Goal: Communication & Community: Answer question/provide support

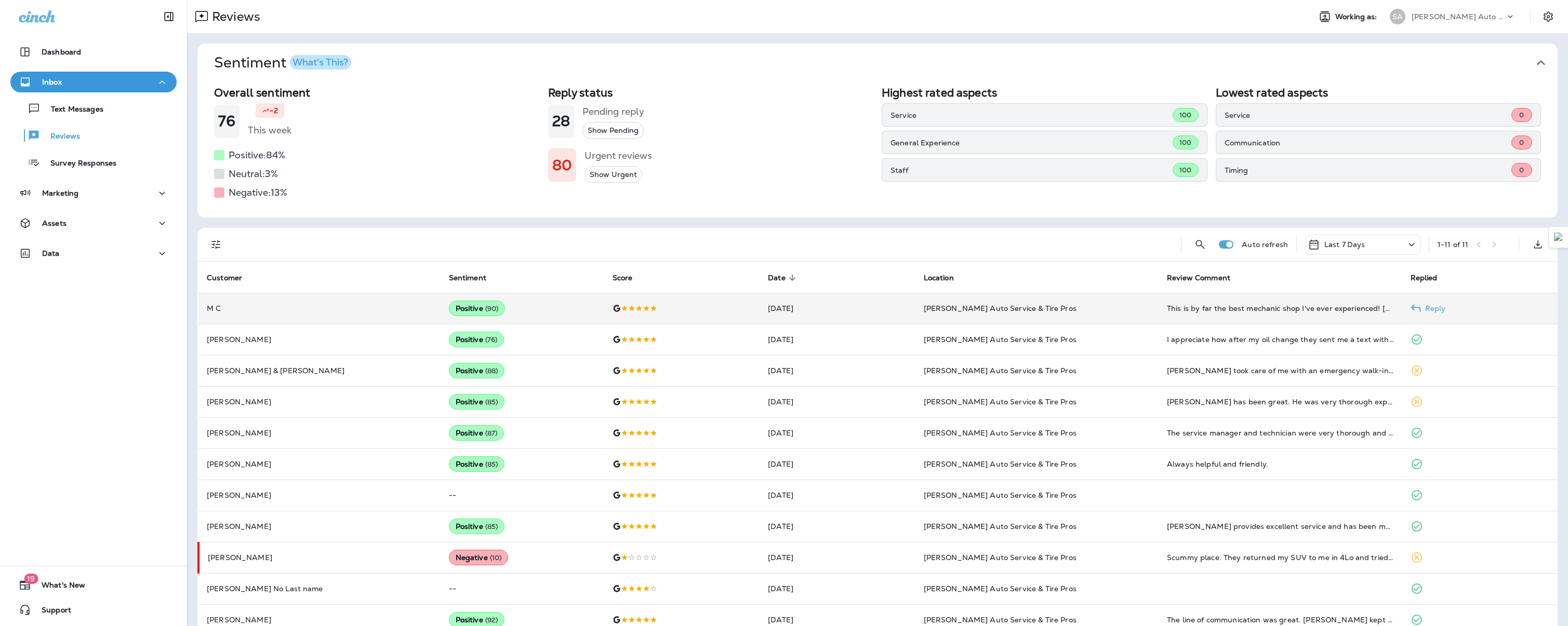
click at [211, 309] on p "M C" at bounding box center [320, 308] width 225 height 9
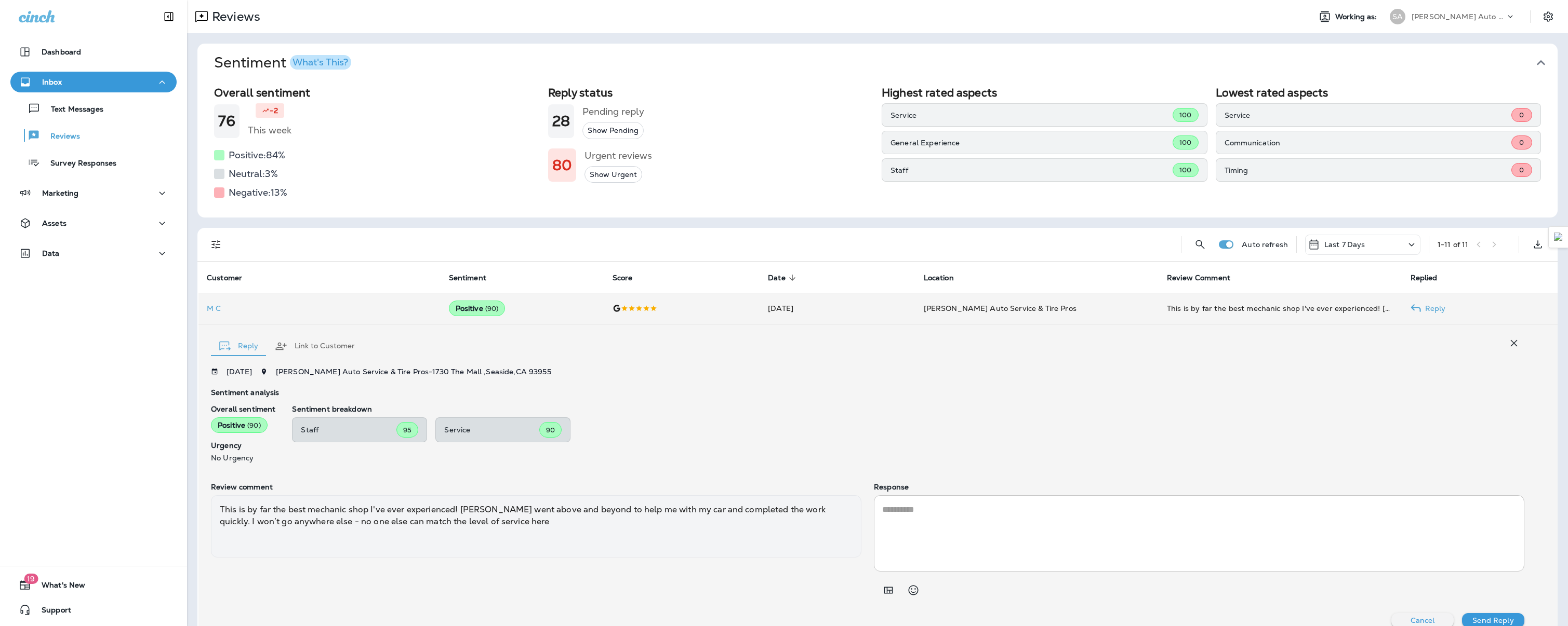
scroll to position [14, 0]
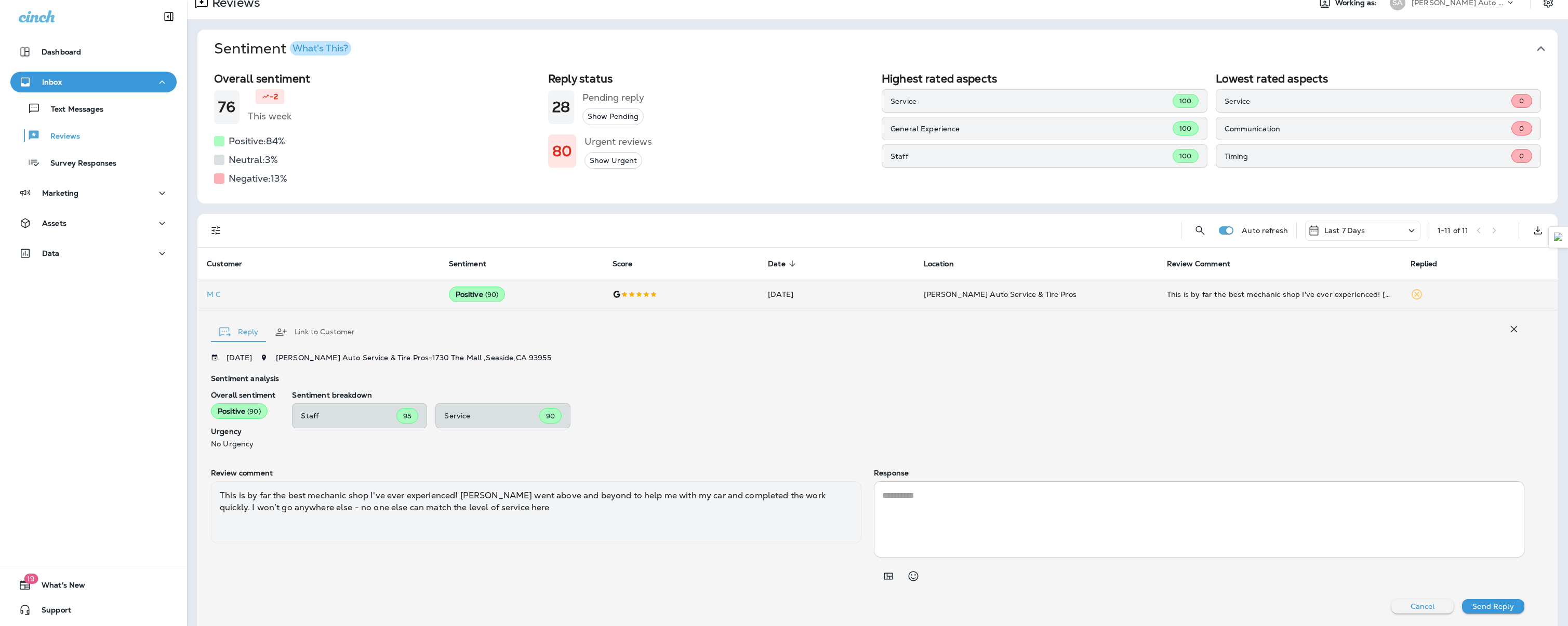
click at [320, 332] on button "Link to Customer" at bounding box center [315, 332] width 97 height 37
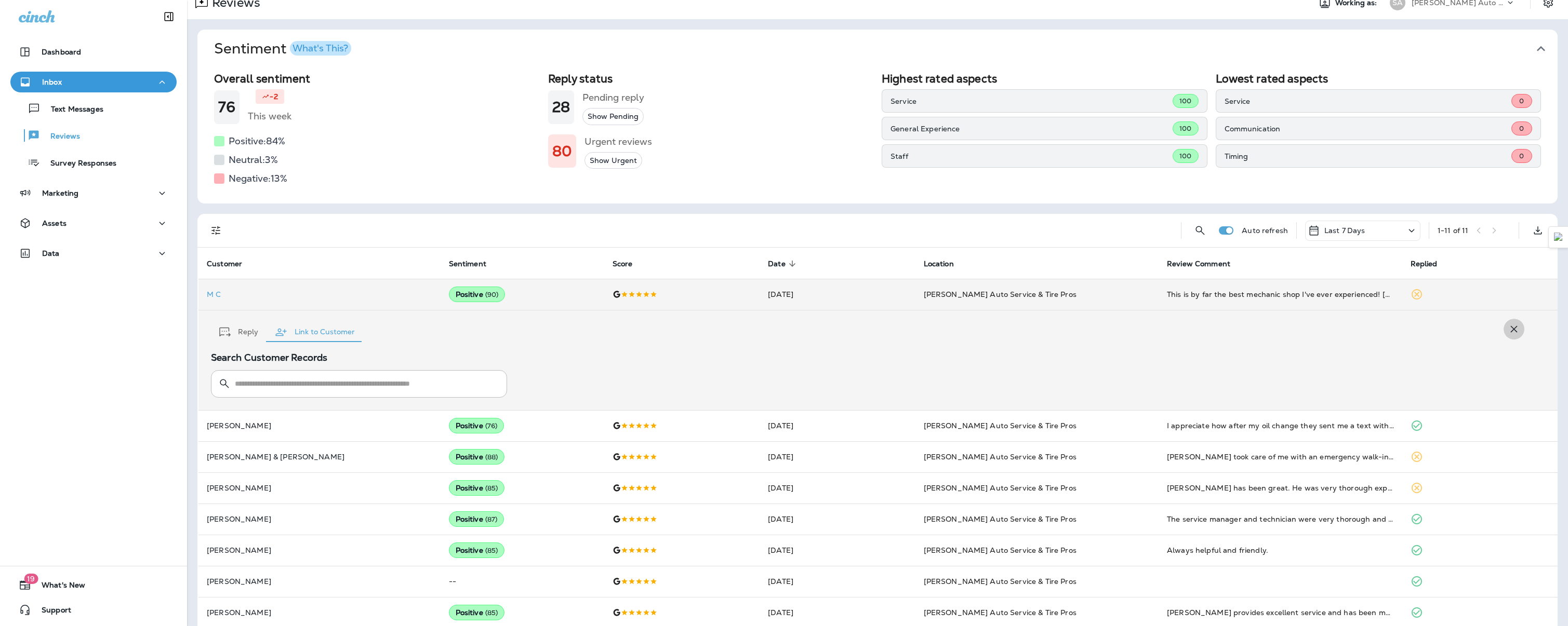
click at [1508, 325] on icon "button" at bounding box center [1514, 329] width 12 height 12
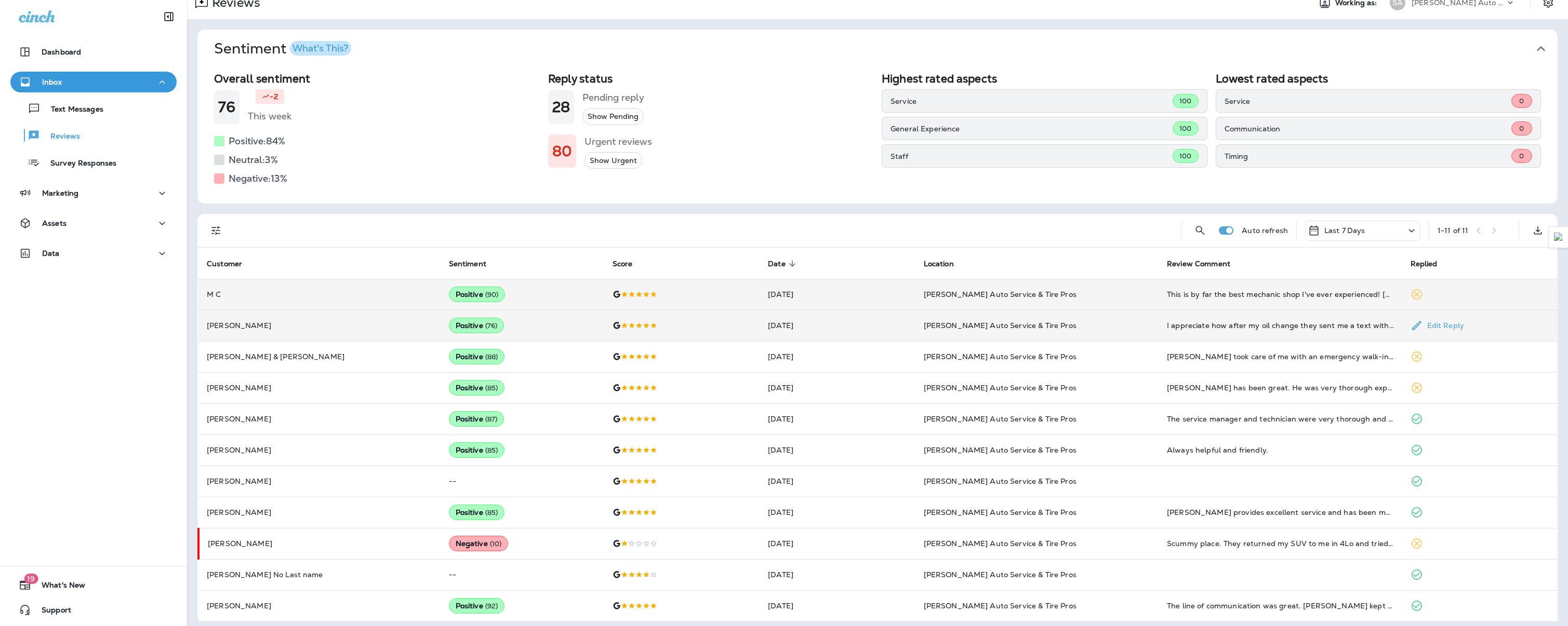
click at [279, 330] on p "[PERSON_NAME]" at bounding box center [320, 325] width 225 height 9
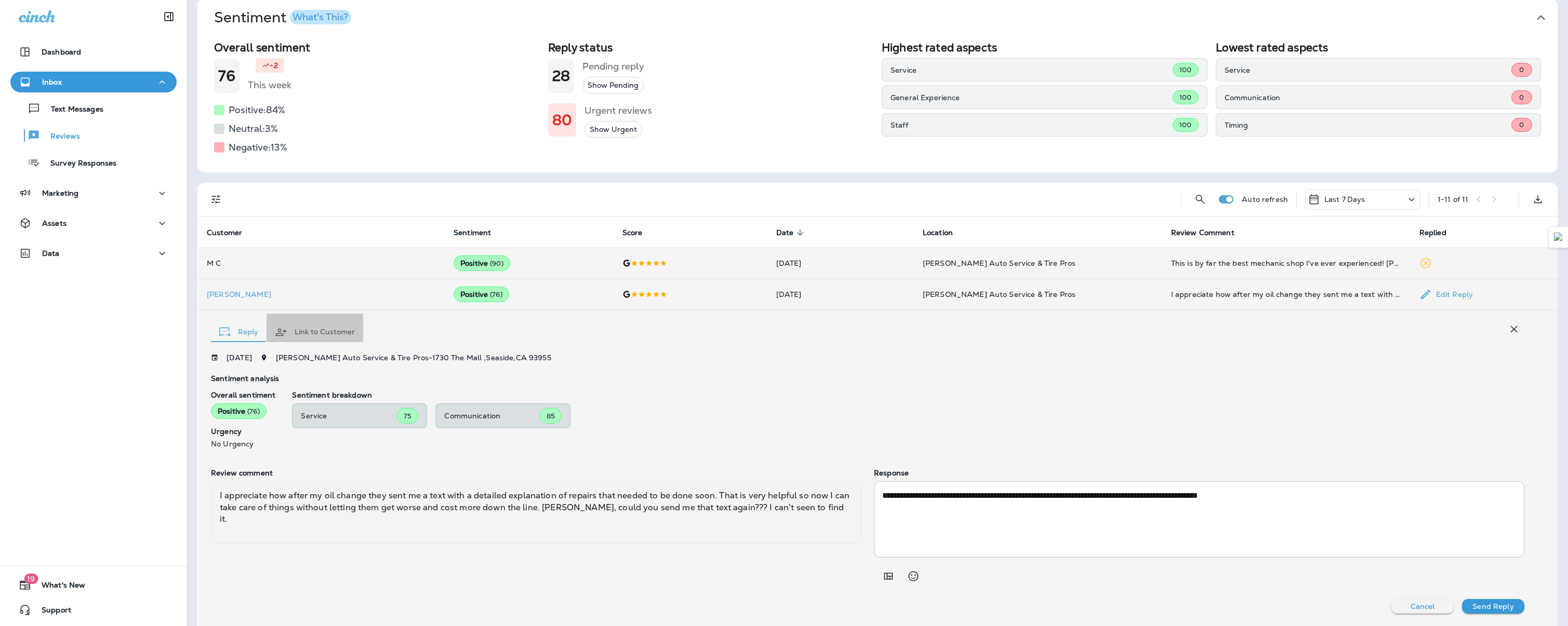
click at [326, 328] on button "Link to Customer" at bounding box center [315, 332] width 97 height 37
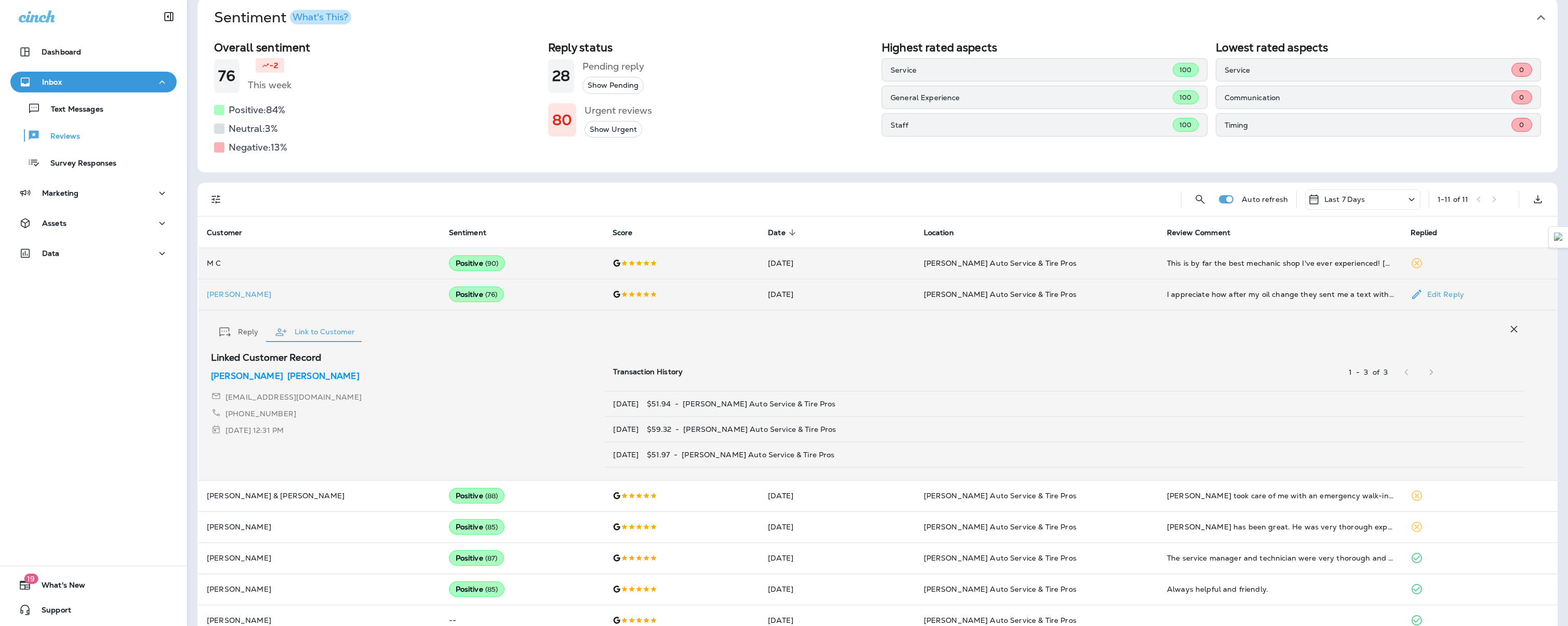
click at [247, 329] on button "Reply" at bounding box center [239, 332] width 55 height 37
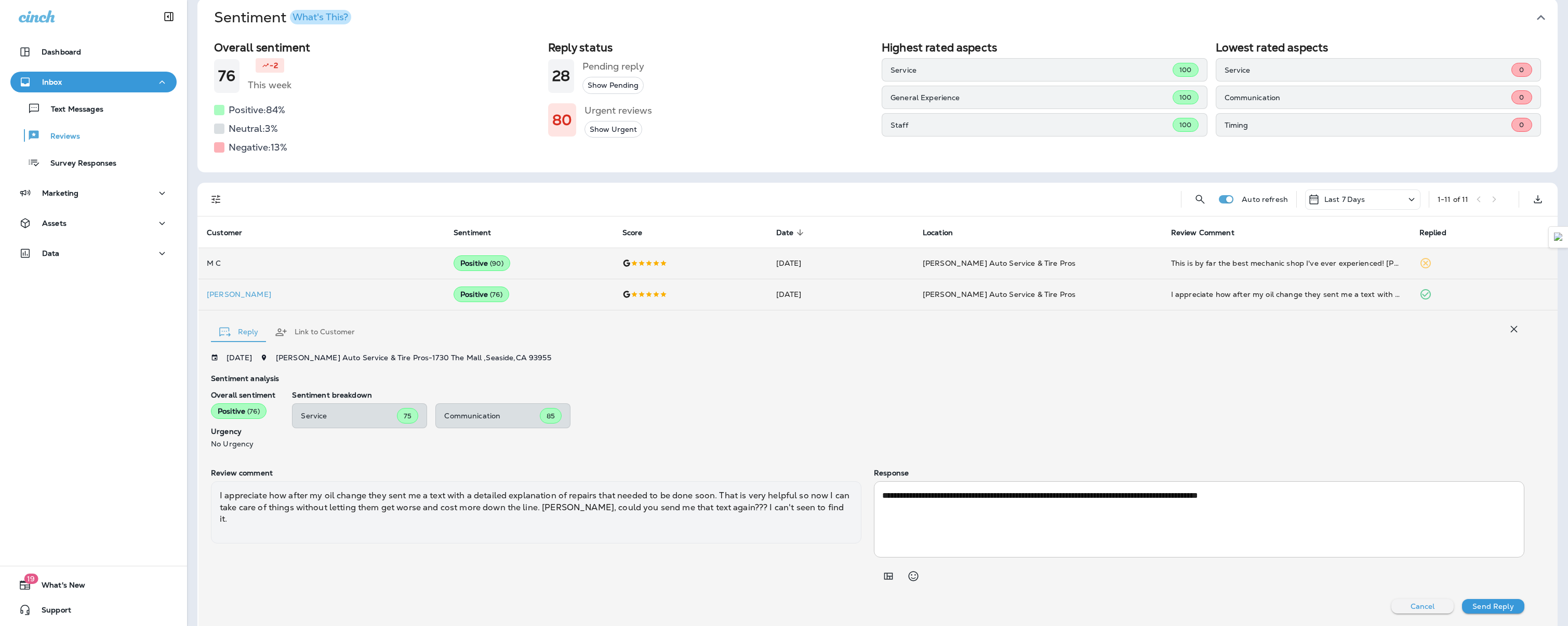
click at [1506, 338] on button "button" at bounding box center [1514, 329] width 21 height 21
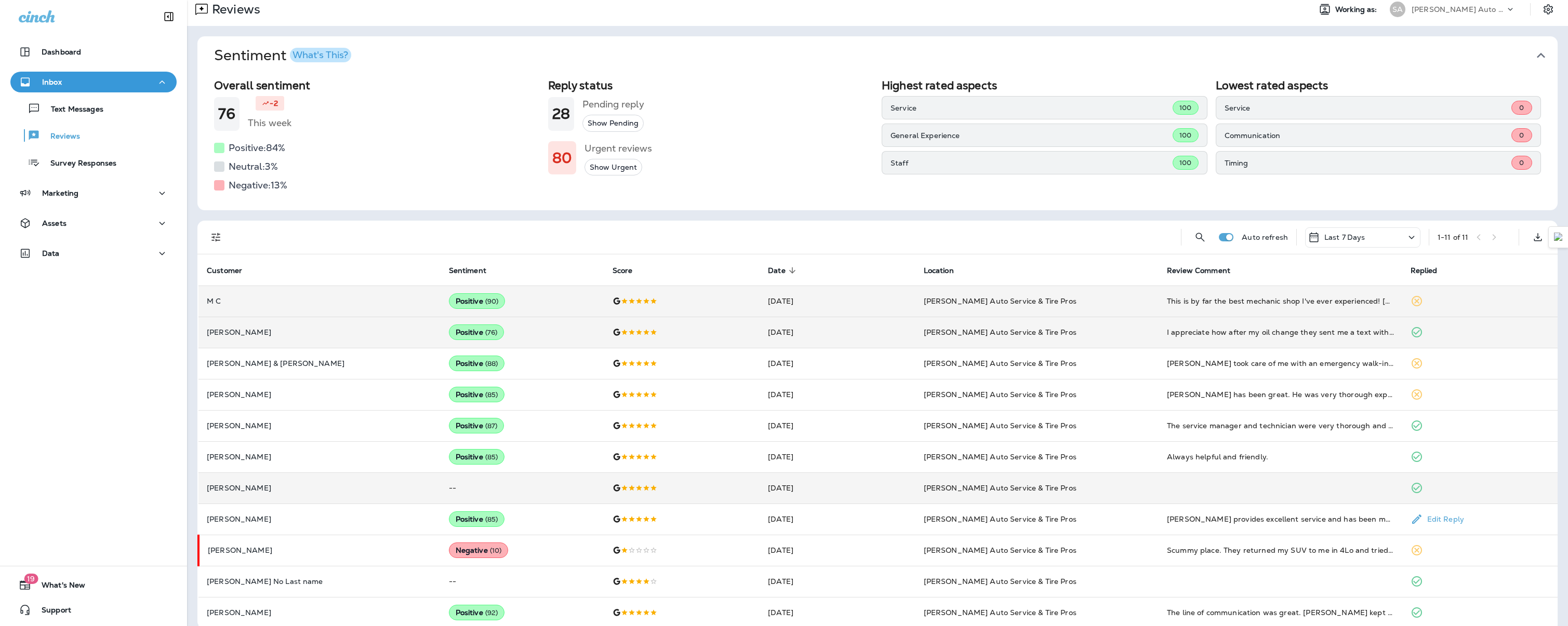
scroll to position [0, 0]
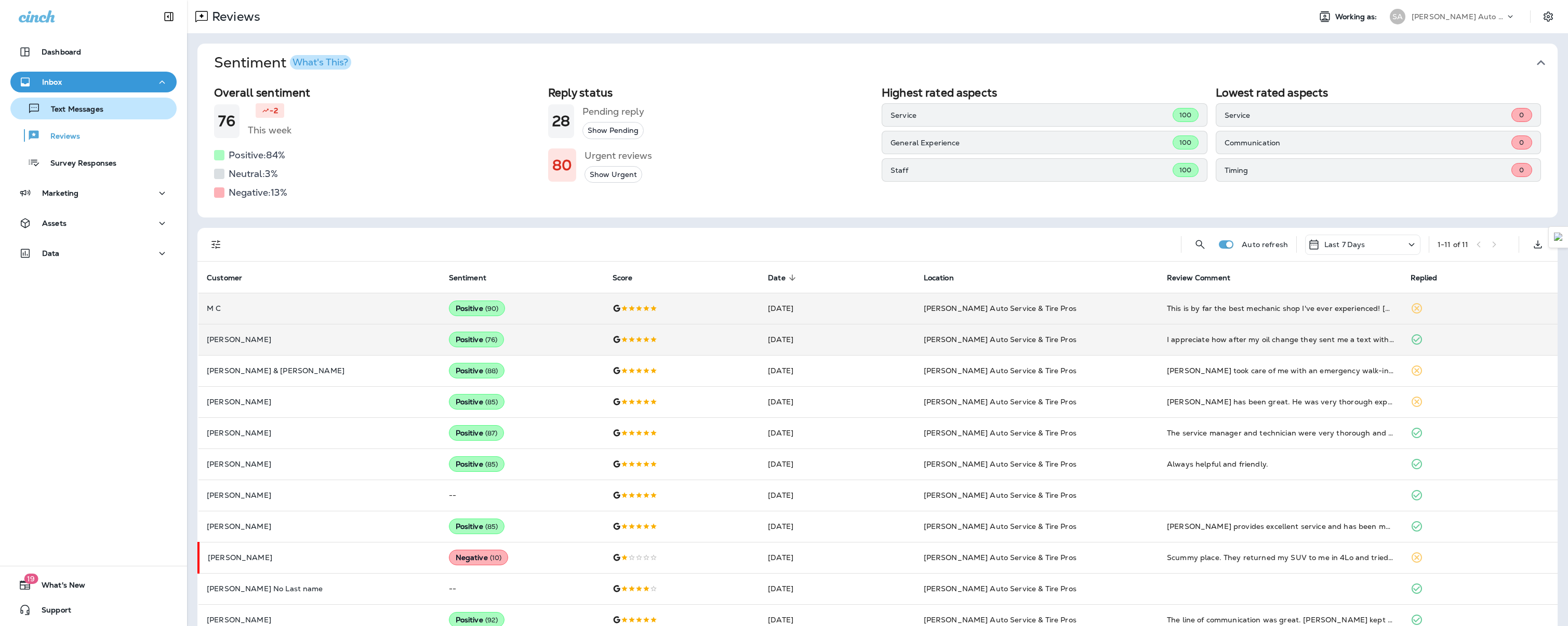
click at [113, 109] on div "Text Messages" at bounding box center [93, 109] width 158 height 16
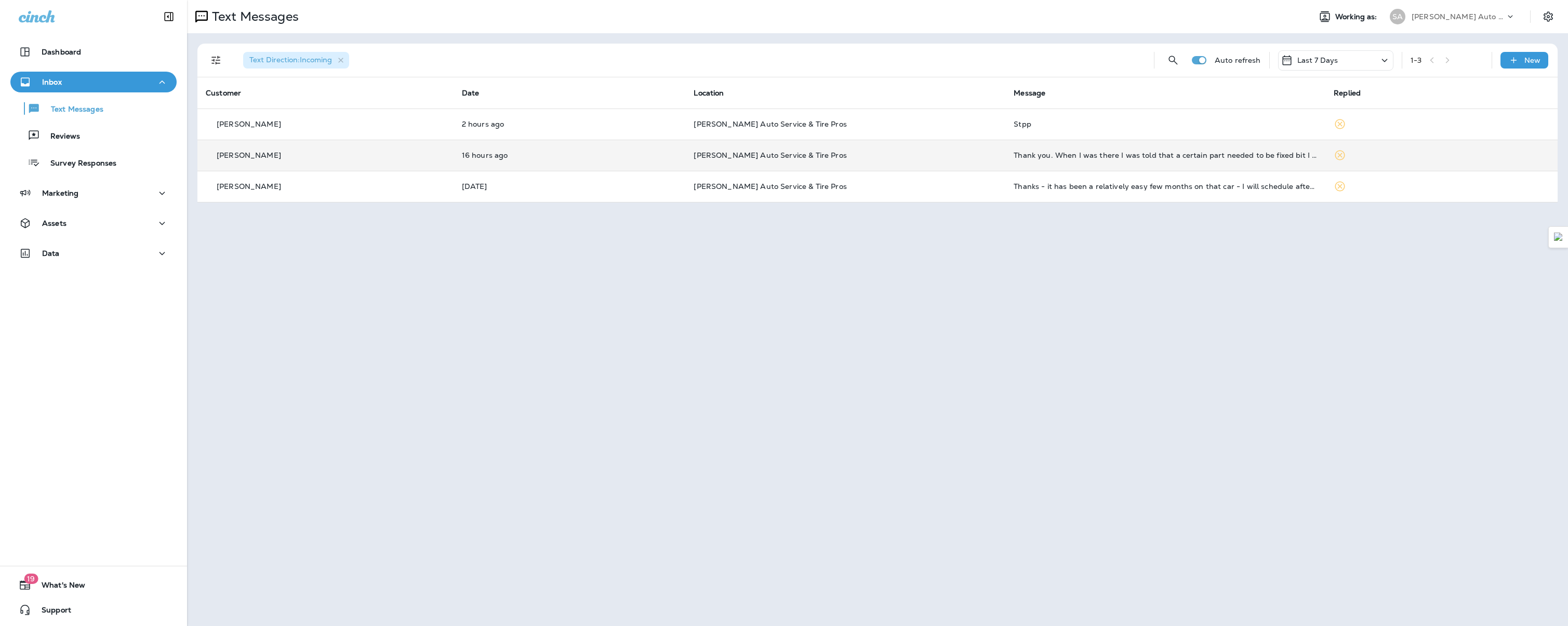
click at [481, 161] on td "16 hours ago" at bounding box center [570, 155] width 233 height 31
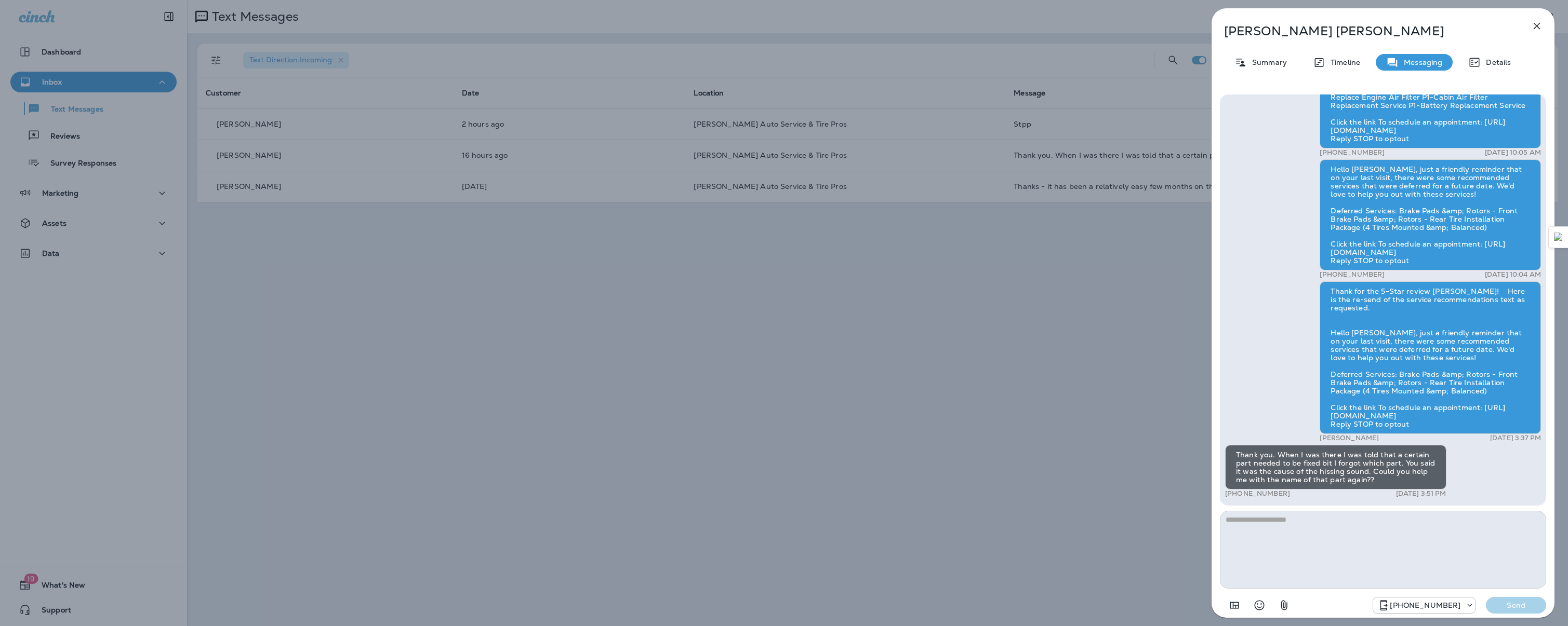
click at [1535, 27] on icon "button" at bounding box center [1537, 26] width 12 height 12
